Goal: Find specific page/section: Find specific page/section

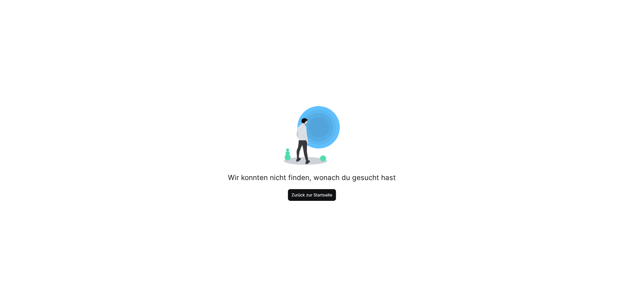
click at [291, 194] on span "Zurück zur Startseite" at bounding box center [312, 195] width 42 height 6
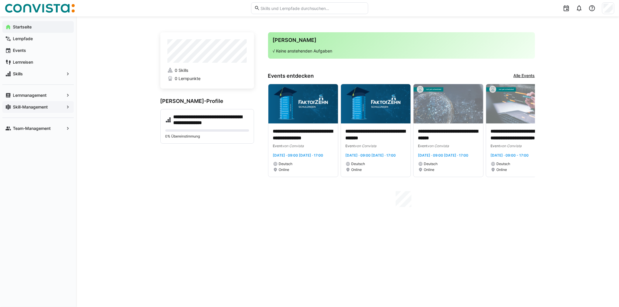
click at [0, 0] on app-navigation-label "Skill-Management" at bounding box center [0, 0] width 0 height 0
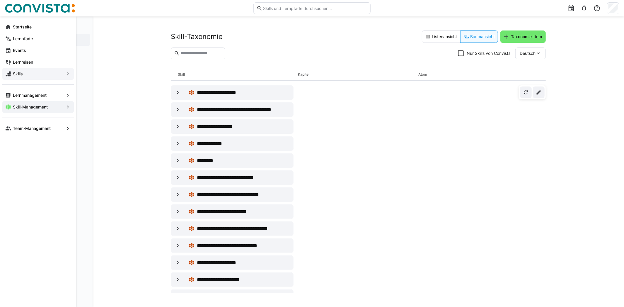
click at [67, 76] on eds-icon at bounding box center [68, 74] width 6 height 6
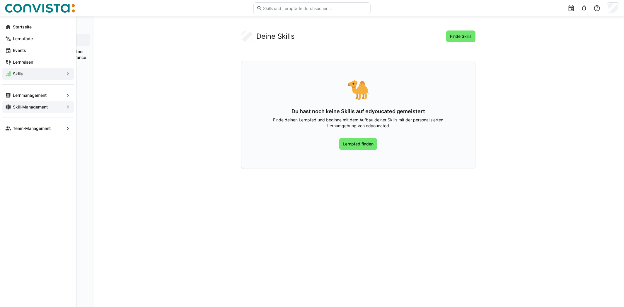
click at [0, 0] on app-navigation-label "Skill-Management" at bounding box center [0, 0] width 0 height 0
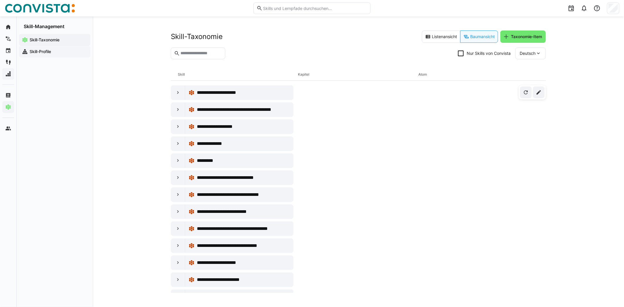
click at [45, 57] on div "Skill-Profile" at bounding box center [54, 52] width 71 height 12
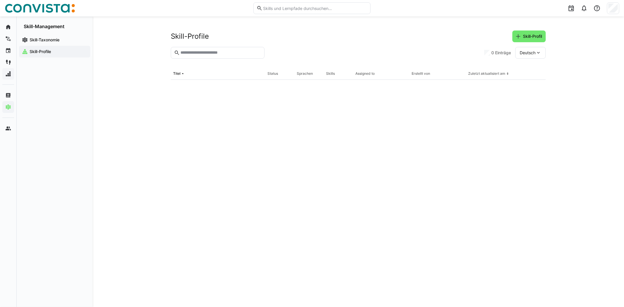
click at [45, 54] on span "Skill-Profile" at bounding box center [58, 52] width 59 height 6
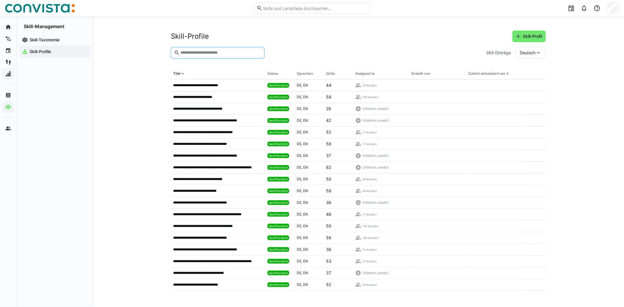
click at [194, 55] on input "text" at bounding box center [220, 52] width 81 height 5
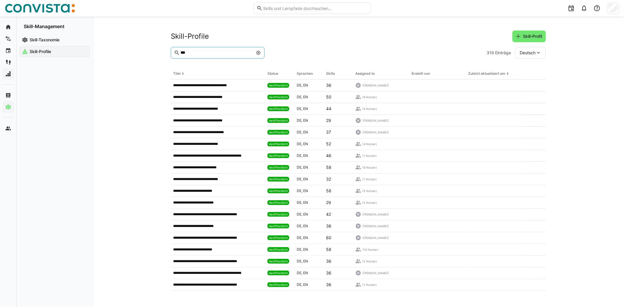
type input "***"
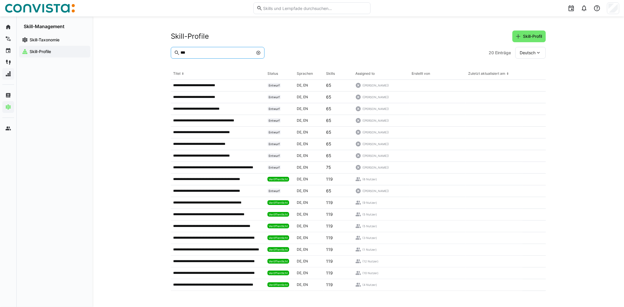
click at [537, 52] on eds-icon at bounding box center [538, 53] width 6 height 6
click at [523, 81] on span "Englisch" at bounding box center [528, 81] width 16 height 6
click at [542, 56] on div "Englisch" at bounding box center [530, 53] width 30 height 12
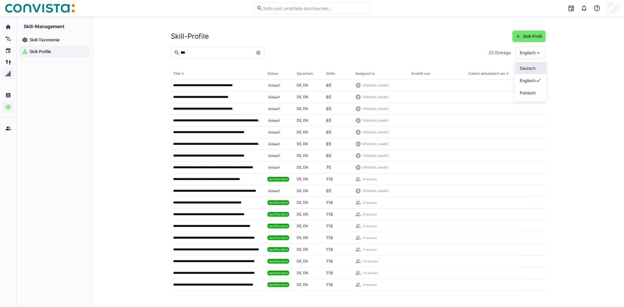
click at [527, 69] on span "Deutsch" at bounding box center [528, 68] width 16 height 6
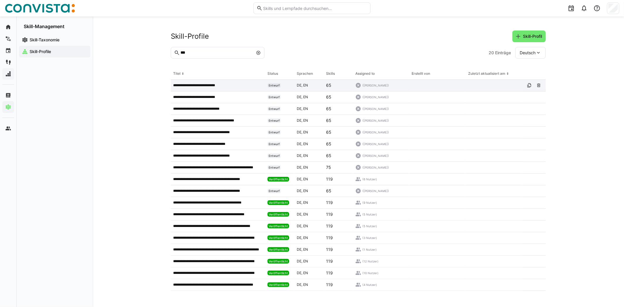
drag, startPoint x: 263, startPoint y: 89, endPoint x: 339, endPoint y: 85, distance: 75.7
click at [0, 0] on tr "**********" at bounding box center [0, 0] width 0 height 0
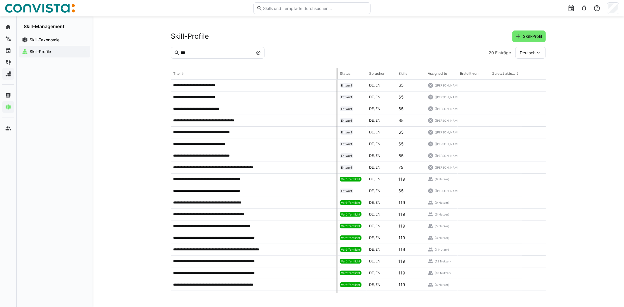
drag, startPoint x: 264, startPoint y: 74, endPoint x: 337, endPoint y: 71, distance: 73.9
click at [0, 0] on tr "Titel Status Sprachen Skills Assigned to Erstellt von Zuletzt aktualisiert am" at bounding box center [0, 0] width 0 height 0
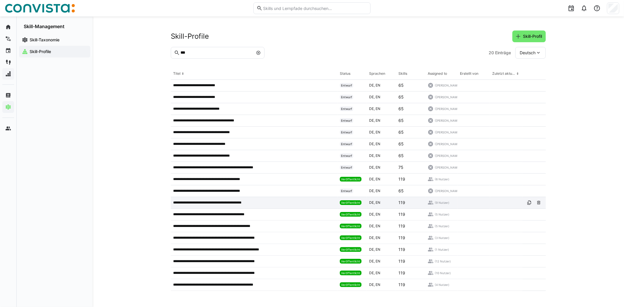
click at [237, 200] on p "**********" at bounding box center [213, 202] width 81 height 5
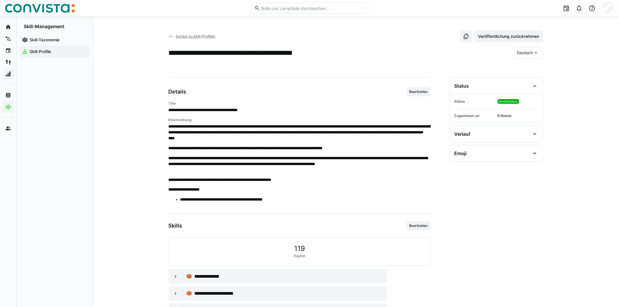
click at [186, 35] on span "Zurück zu Skill-Profilen" at bounding box center [196, 36] width 40 height 4
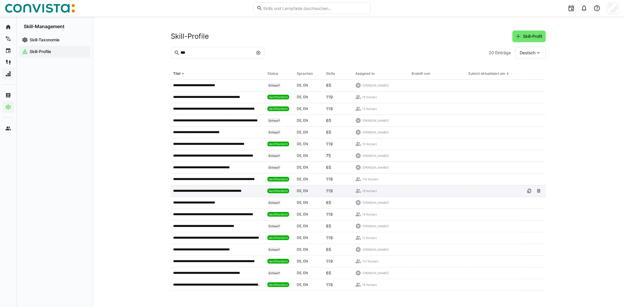
click at [207, 192] on p "**********" at bounding box center [213, 190] width 81 height 5
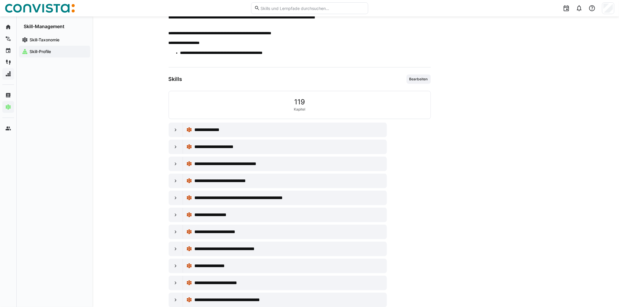
scroll to position [176, 0]
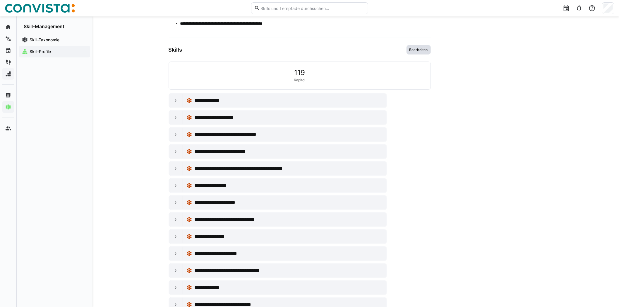
click at [411, 54] on span "Bearbeiten" at bounding box center [419, 49] width 24 height 9
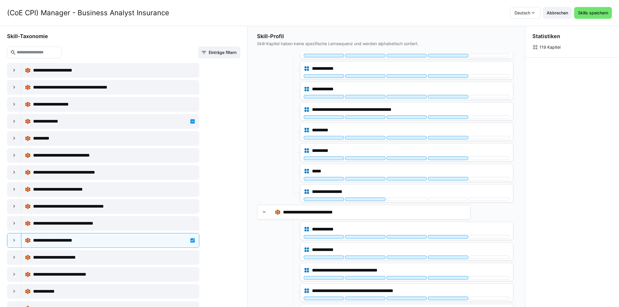
scroll to position [2458, 0]
click at [554, 16] on span "Abbrechen" at bounding box center [557, 13] width 29 height 12
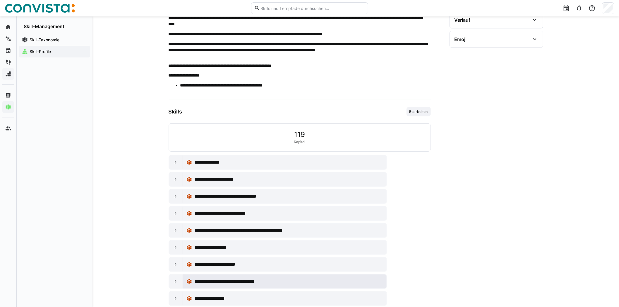
scroll to position [0, 0]
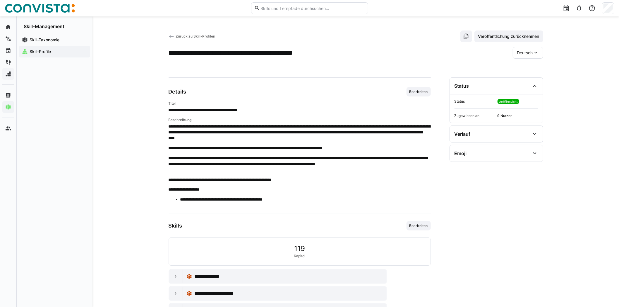
click at [197, 38] on span "Zurück zu Skill-Profilen" at bounding box center [196, 36] width 40 height 4
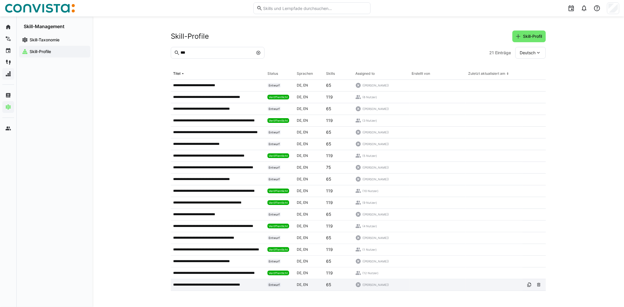
click at [240, 285] on p "**********" at bounding box center [212, 284] width 78 height 5
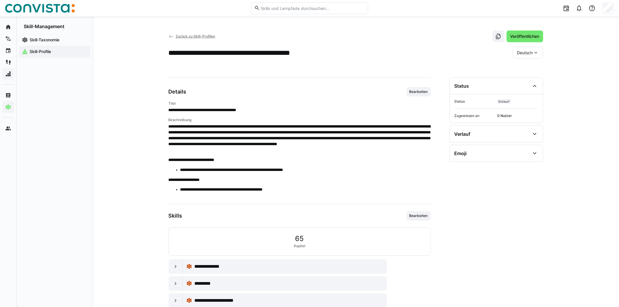
click at [191, 36] on span "Zurück zu Skill-Profilen" at bounding box center [196, 36] width 40 height 4
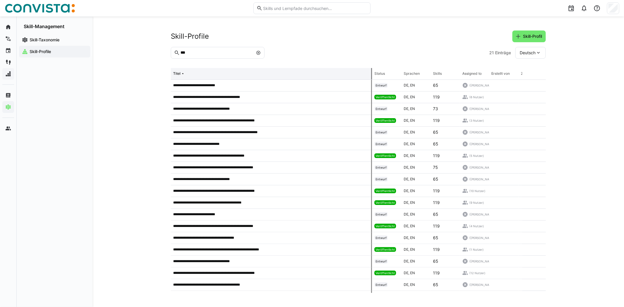
drag, startPoint x: 264, startPoint y: 73, endPoint x: 355, endPoint y: 74, distance: 91.7
click at [0, 0] on tr "Titel Status Sprachen Skills Assigned to Erstellt von Zuletzt aktualisiert am" at bounding box center [0, 0] width 0 height 0
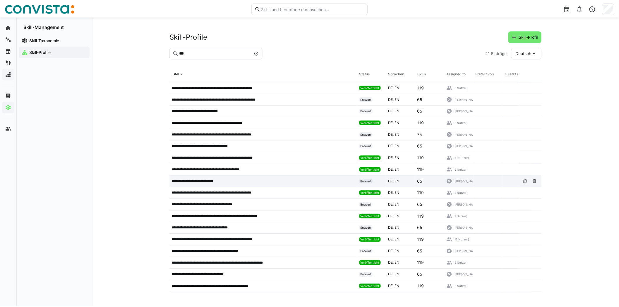
scroll to position [35, 0]
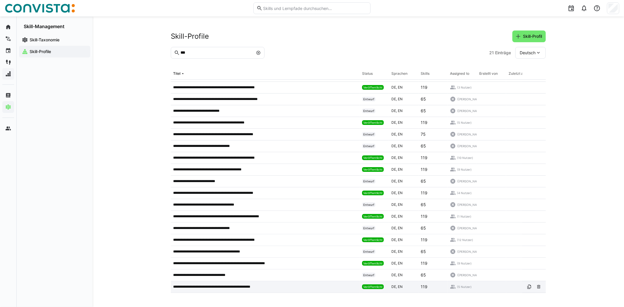
click at [245, 285] on p "**********" at bounding box center [219, 286] width 93 height 5
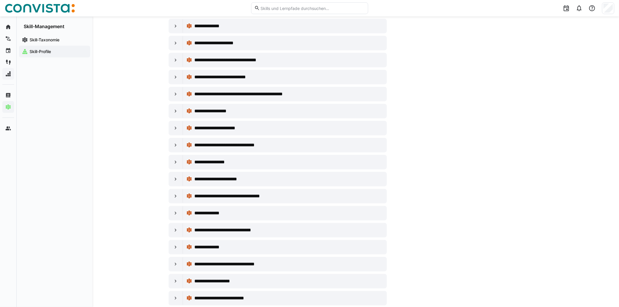
scroll to position [293, 0]
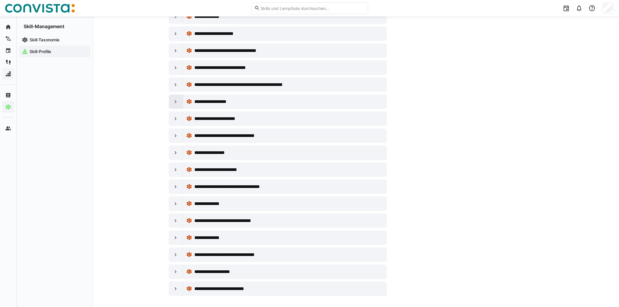
click at [176, 99] on eds-icon at bounding box center [176, 102] width 6 height 6
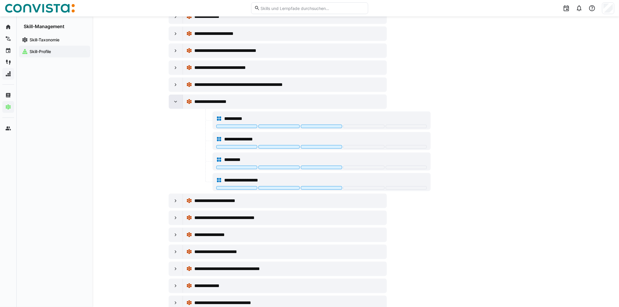
click at [176, 99] on eds-icon at bounding box center [176, 102] width 6 height 6
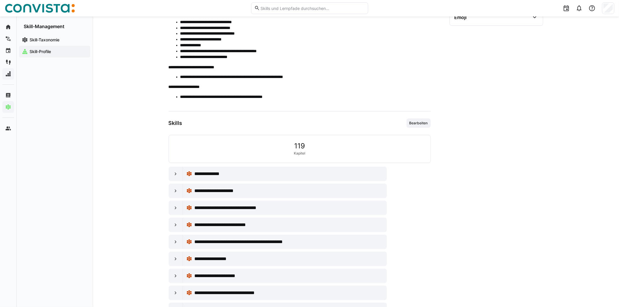
scroll to position [117, 0]
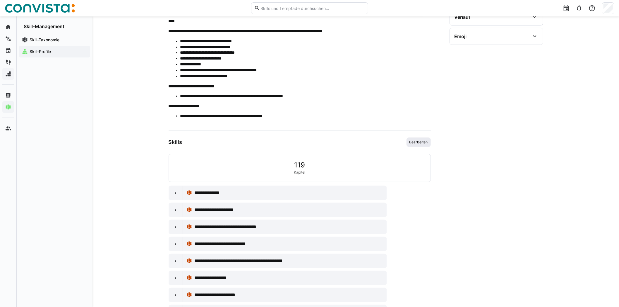
click at [420, 142] on span "Bearbeiten" at bounding box center [419, 142] width 20 height 5
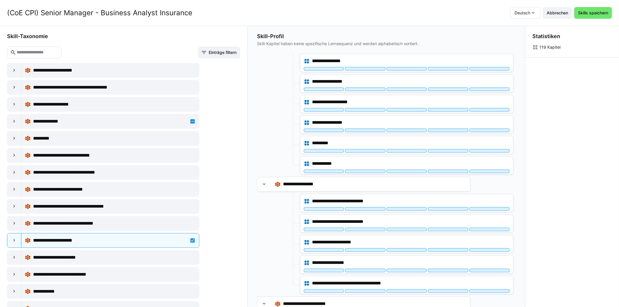
scroll to position [1025, 0]
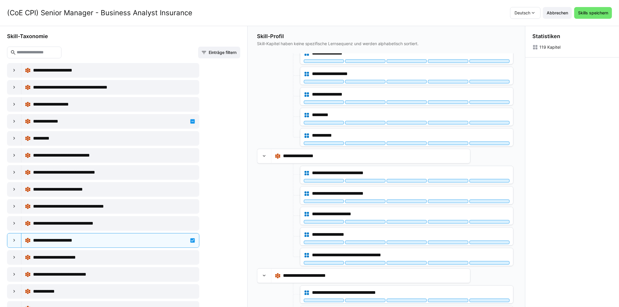
click at [568, 6] on header "(CoE CPI) Senior Manager - Business Analyst Insurance Deutsch Abbrechen Skills …" at bounding box center [309, 13] width 619 height 26
click at [565, 9] on span "Abbrechen" at bounding box center [557, 13] width 29 height 12
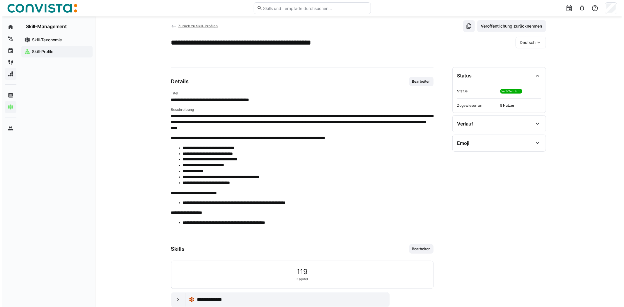
scroll to position [0, 0]
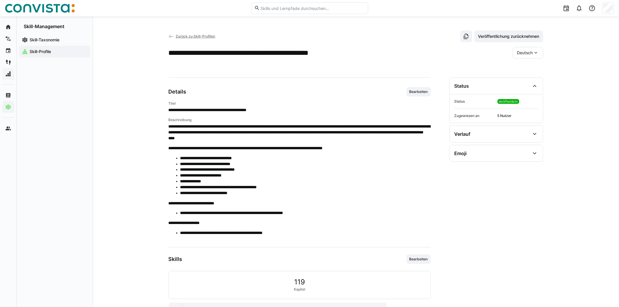
click at [199, 36] on span "Zurück zu Skill-Profilen" at bounding box center [196, 36] width 40 height 4
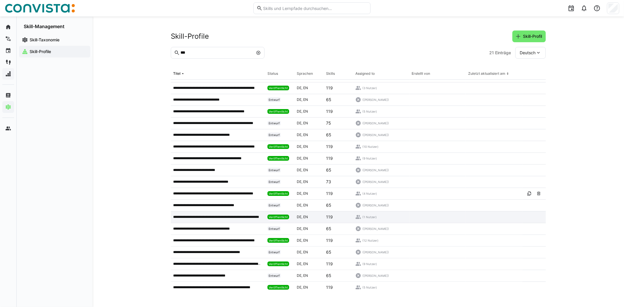
scroll to position [33, 0]
